Goal: Task Accomplishment & Management: Manage account settings

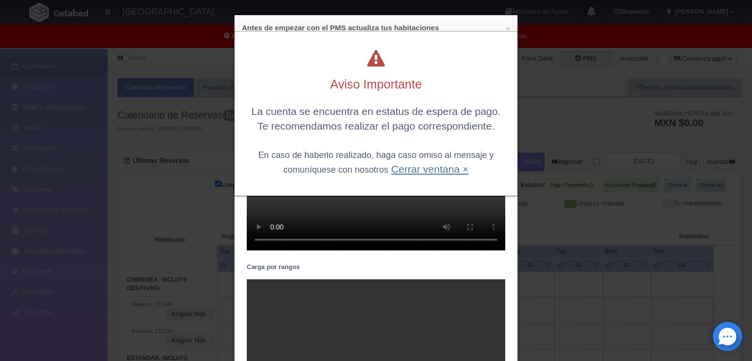
click at [436, 166] on link "Cerrar ventana ×" at bounding box center [429, 169] width 77 height 11
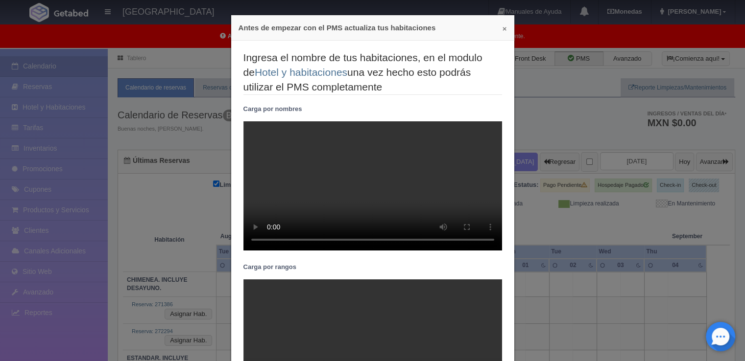
click at [498, 27] on button "×" at bounding box center [504, 28] width 4 height 7
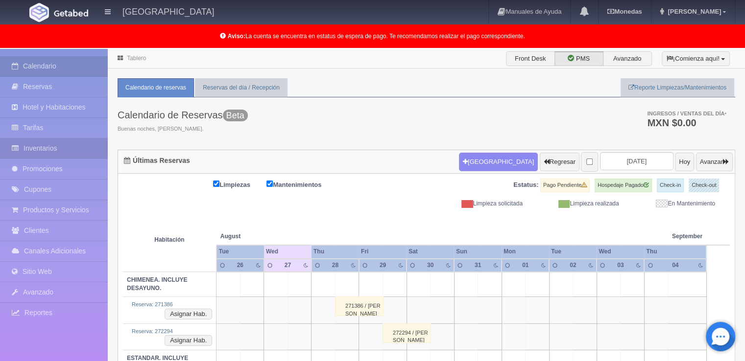
click at [53, 147] on link "Inventarios" at bounding box center [54, 149] width 108 height 20
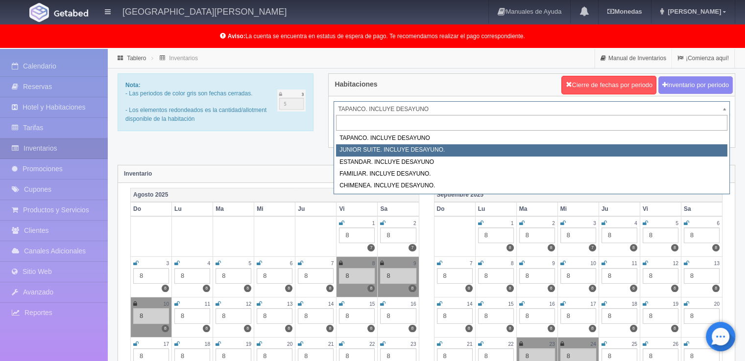
select select "1050"
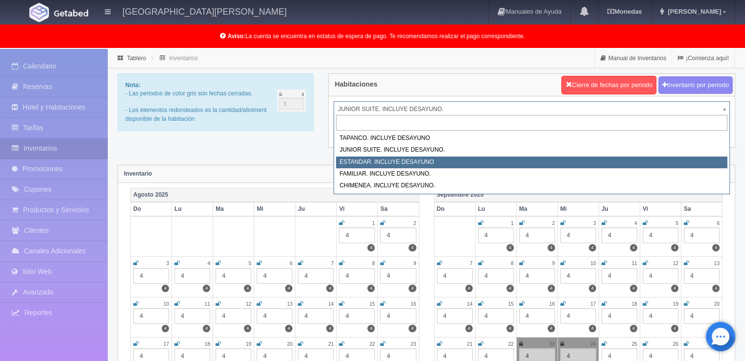
select select "1054"
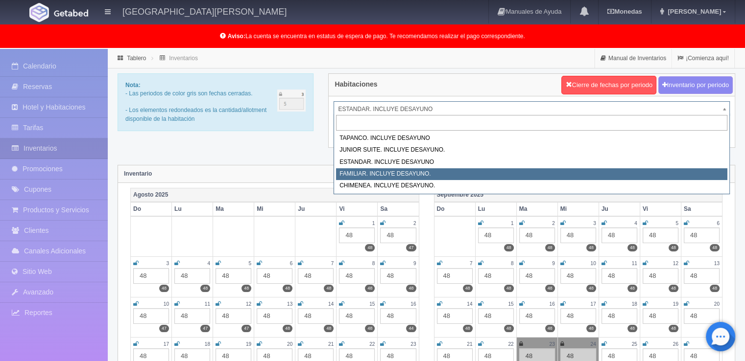
select select "1077"
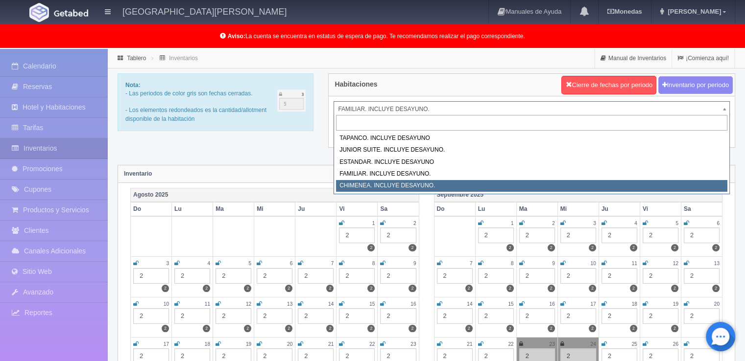
select select "1128"
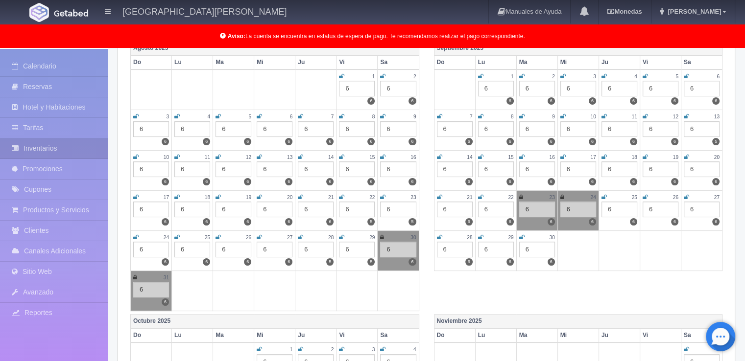
scroll to position [245, 0]
